Goal: Find specific page/section: Find specific page/section

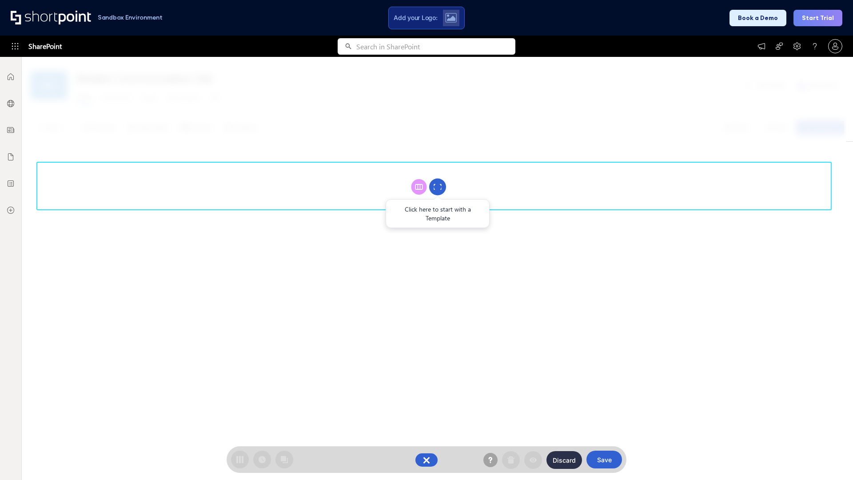
click at [438, 187] on circle at bounding box center [437, 187] width 17 height 17
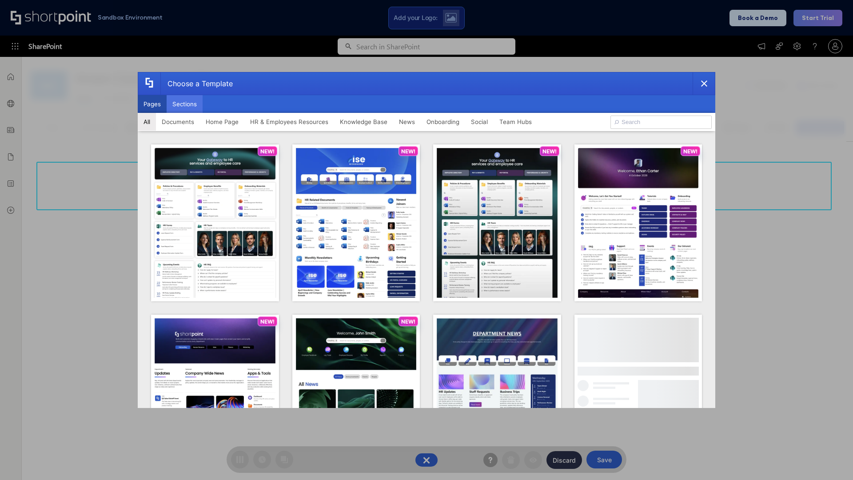
click at [184, 104] on button "Sections" at bounding box center [185, 104] width 36 height 18
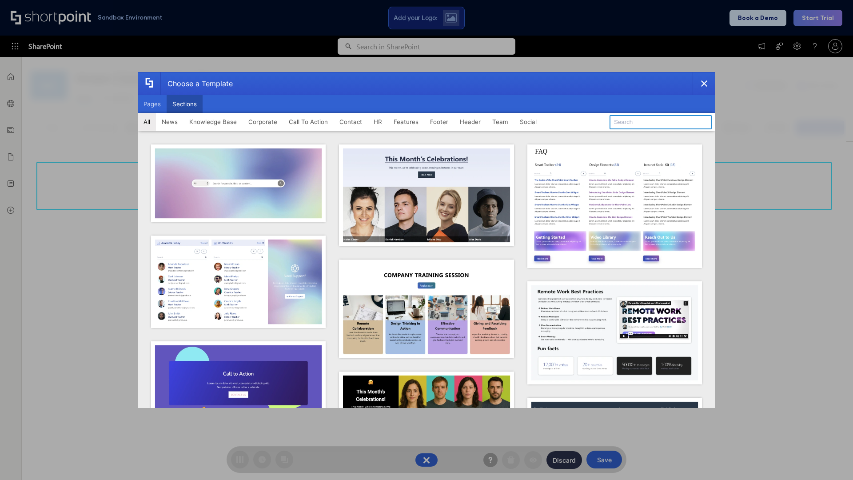
type input "Articles 2"
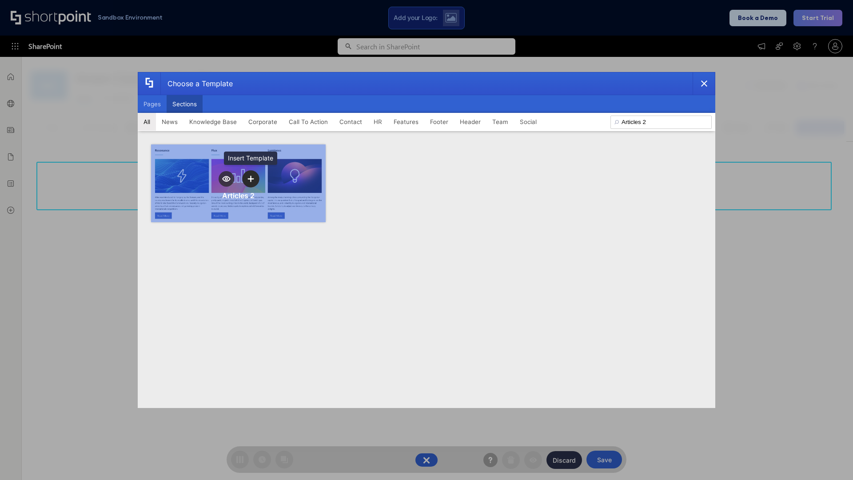
click at [251, 179] on icon "template selector" at bounding box center [251, 179] width 6 height 6
